Goal: Task Accomplishment & Management: Use online tool/utility

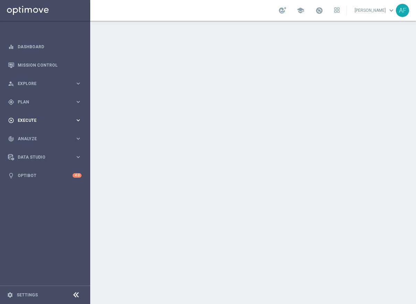
click at [45, 121] on span "Execute" at bounding box center [46, 120] width 57 height 4
click at [37, 102] on span "Plan" at bounding box center [46, 102] width 57 height 4
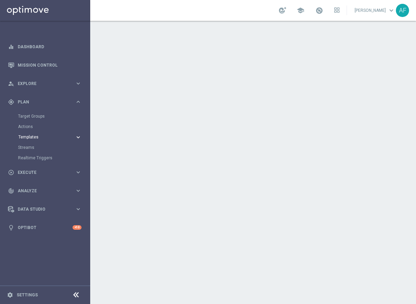
click at [33, 136] on span "Templates" at bounding box center [43, 137] width 50 height 4
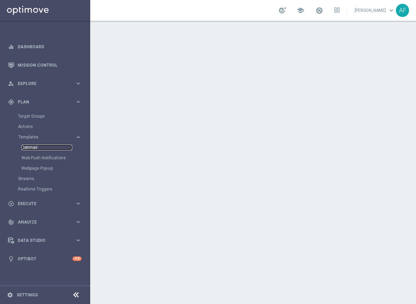
click at [33, 146] on link "Optimail" at bounding box center [47, 148] width 51 height 6
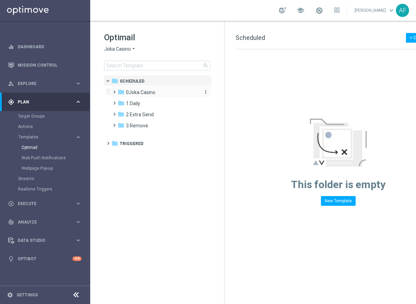
click at [135, 91] on span "0Joka Casino" at bounding box center [141, 92] width 30 height 6
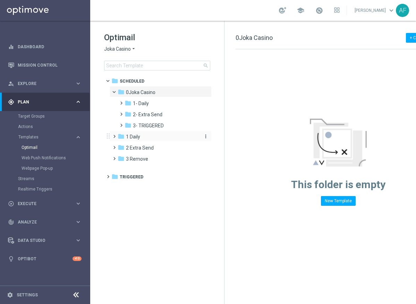
click at [131, 135] on span "1 Daily" at bounding box center [133, 137] width 14 height 6
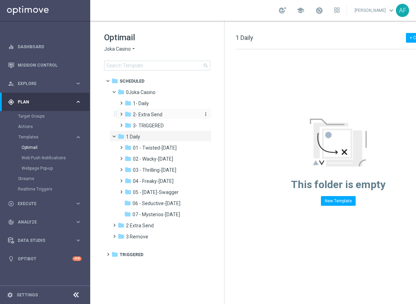
click at [158, 116] on span "2- Extra Send" at bounding box center [148, 114] width 30 height 6
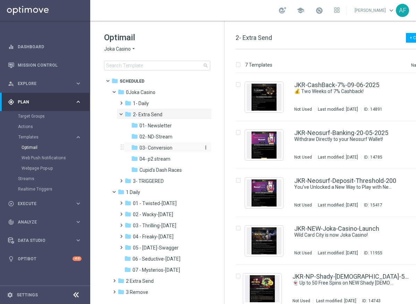
click at [159, 148] on span "03- Conversion" at bounding box center [156, 148] width 33 height 6
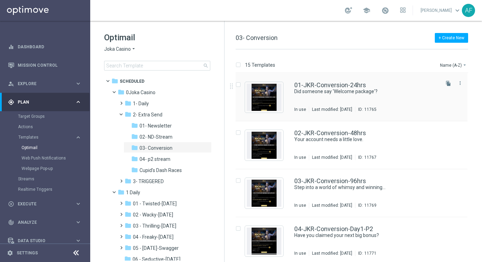
click at [333, 101] on div "01-JKR-Conversion-24hrs Did someone say 'Welcome package'? In use Last modified…" at bounding box center [366, 97] width 144 height 30
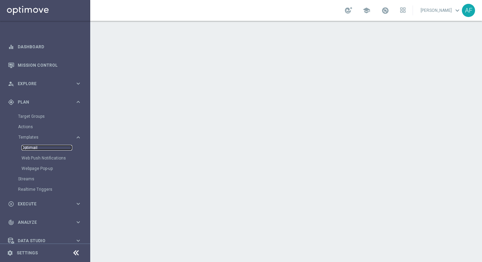
click at [33, 150] on link "Optimail" at bounding box center [47, 148] width 51 height 6
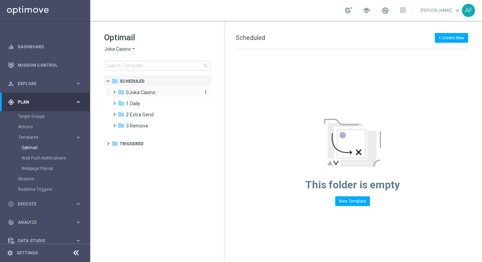
click at [155, 94] on span "0Joka Casino" at bounding box center [141, 92] width 30 height 6
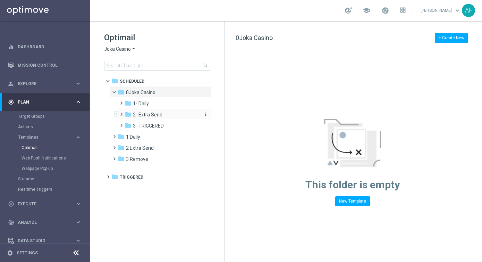
click at [156, 115] on span "2- Extra Send" at bounding box center [148, 114] width 30 height 6
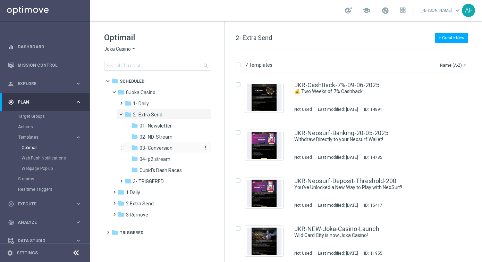
click at [161, 148] on span "03- Conversion" at bounding box center [156, 148] width 33 height 6
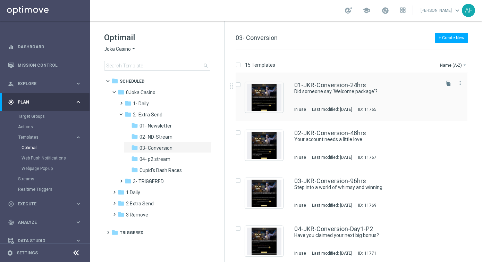
click at [302, 98] on div "01-JKR-Conversion-24hrs Did someone say 'Welcome package'? In use Last modified…" at bounding box center [366, 97] width 144 height 30
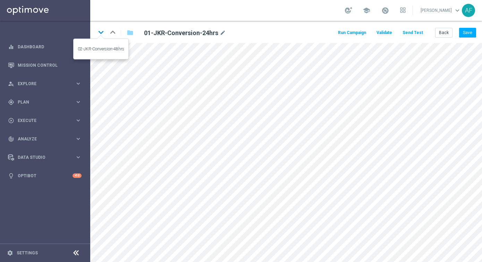
click at [101, 33] on icon "keyboard_arrow_down" at bounding box center [101, 32] width 10 height 10
